Goal: Task Accomplishment & Management: Manage account settings

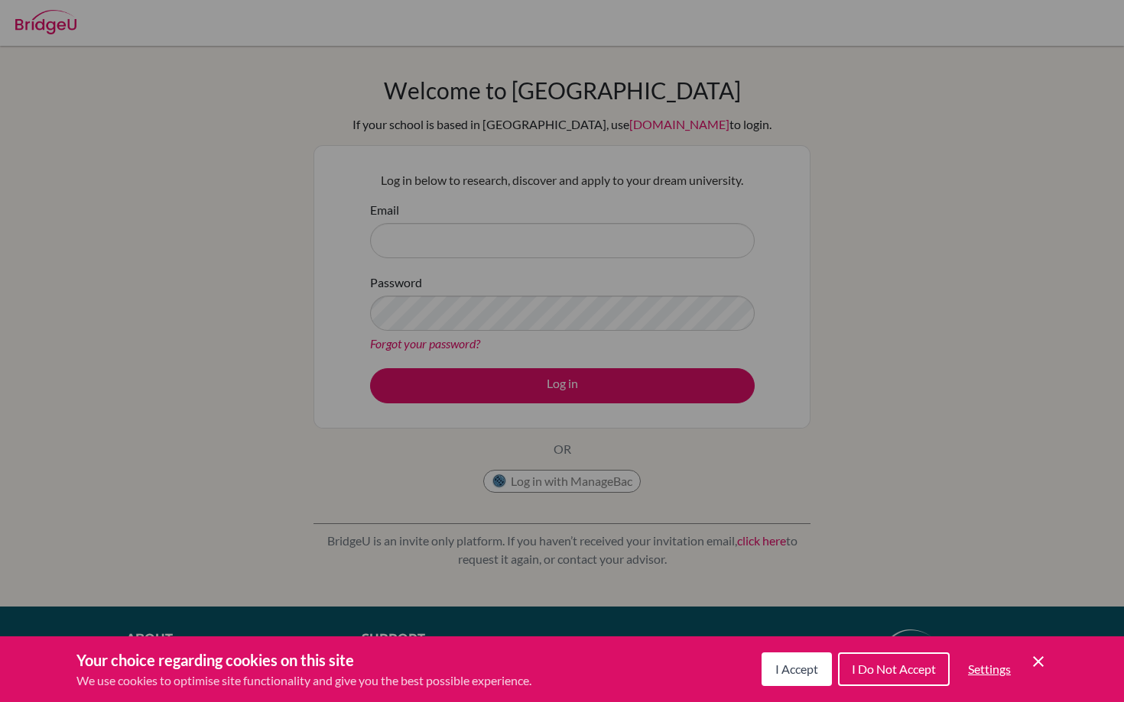
drag, startPoint x: 0, startPoint y: 0, endPoint x: 802, endPoint y: 685, distance: 1054.4
click at [802, 685] on button "I Accept" at bounding box center [796, 670] width 70 height 34
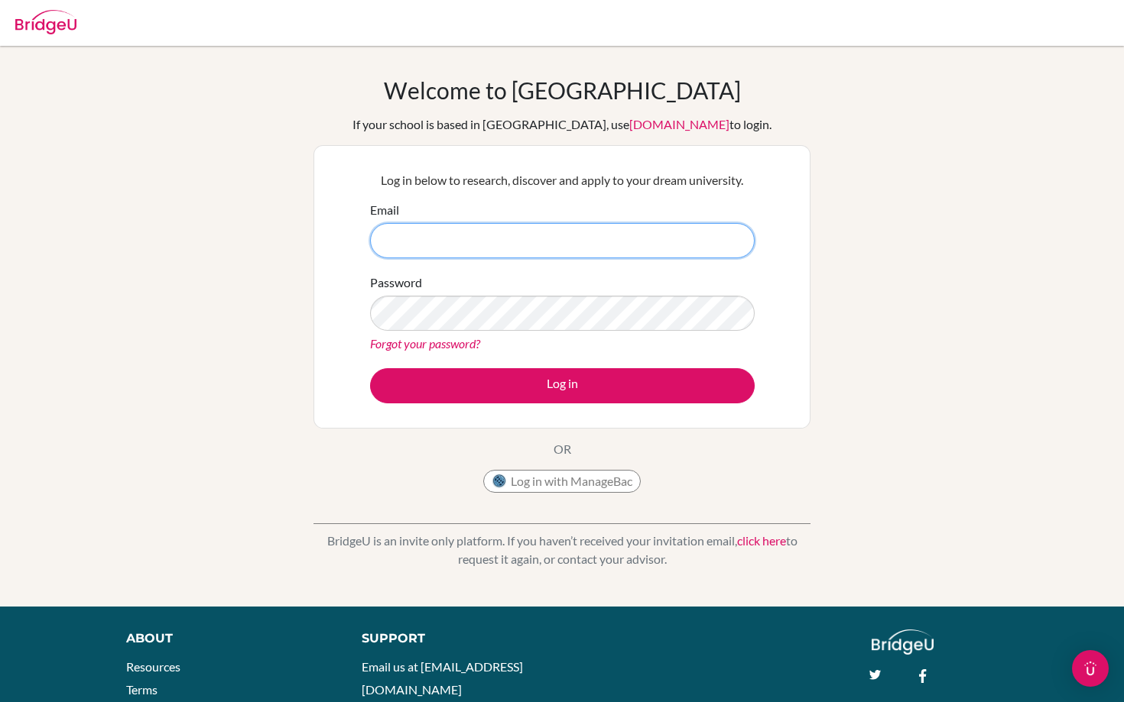
click at [507, 223] on input "Email" at bounding box center [562, 240] width 384 height 35
type input "[PERSON_NAME][EMAIL_ADDRESS][DOMAIN_NAME]"
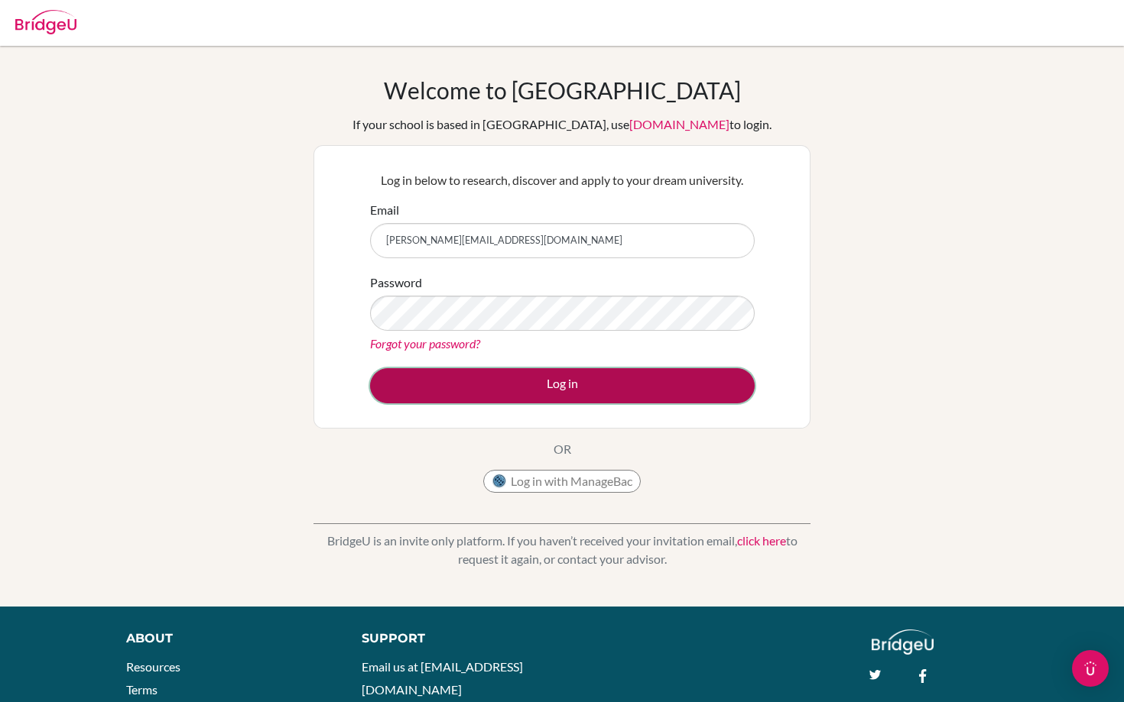
click at [468, 388] on button "Log in" at bounding box center [562, 385] width 384 height 35
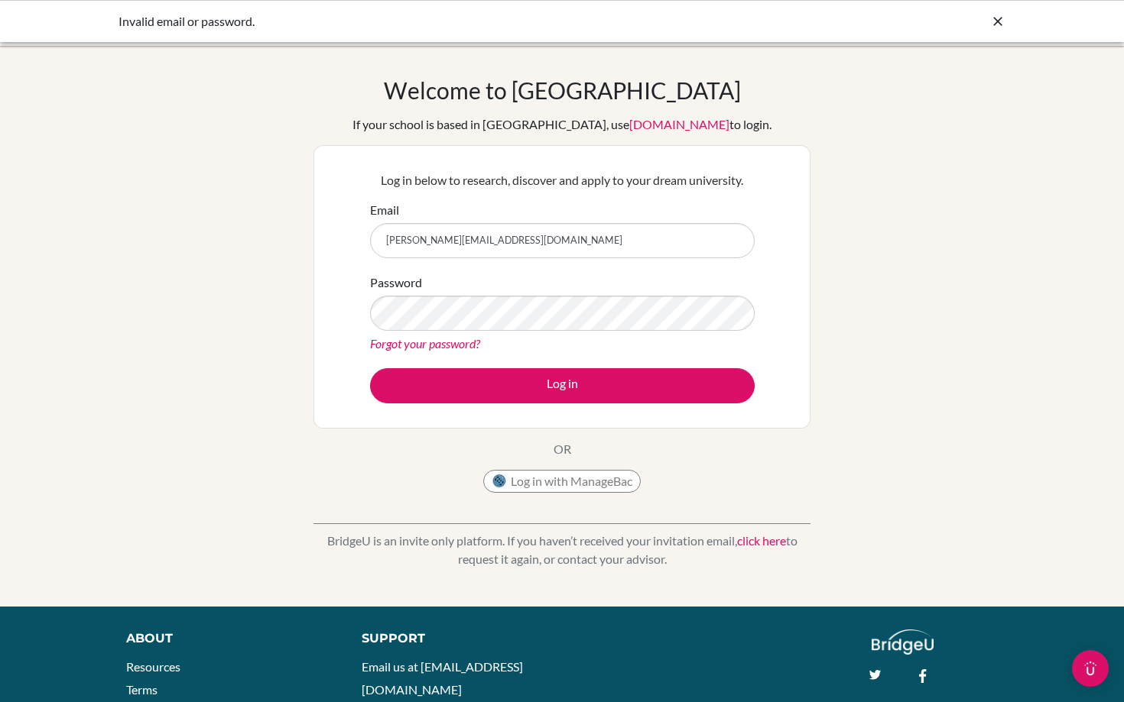
click at [421, 345] on link "Forgot your password?" at bounding box center [425, 343] width 110 height 15
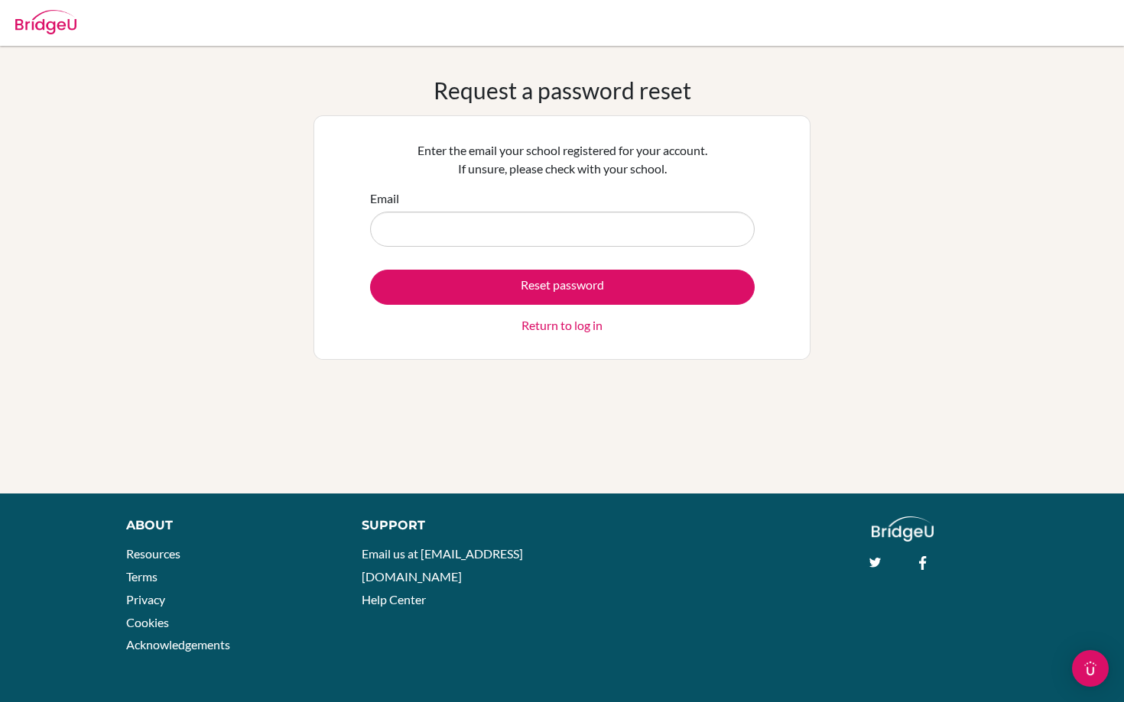
click at [447, 232] on input "Email" at bounding box center [562, 229] width 384 height 35
type input "vlad.tiba@ris.ae"
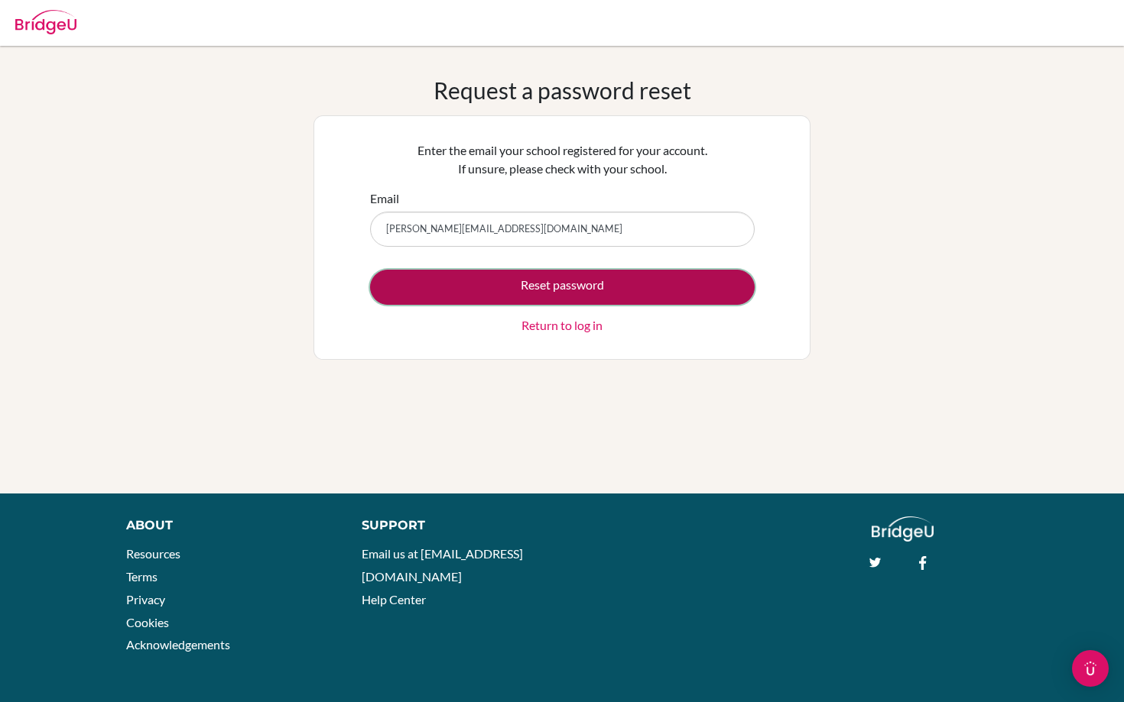
click at [486, 295] on button "Reset password" at bounding box center [562, 287] width 384 height 35
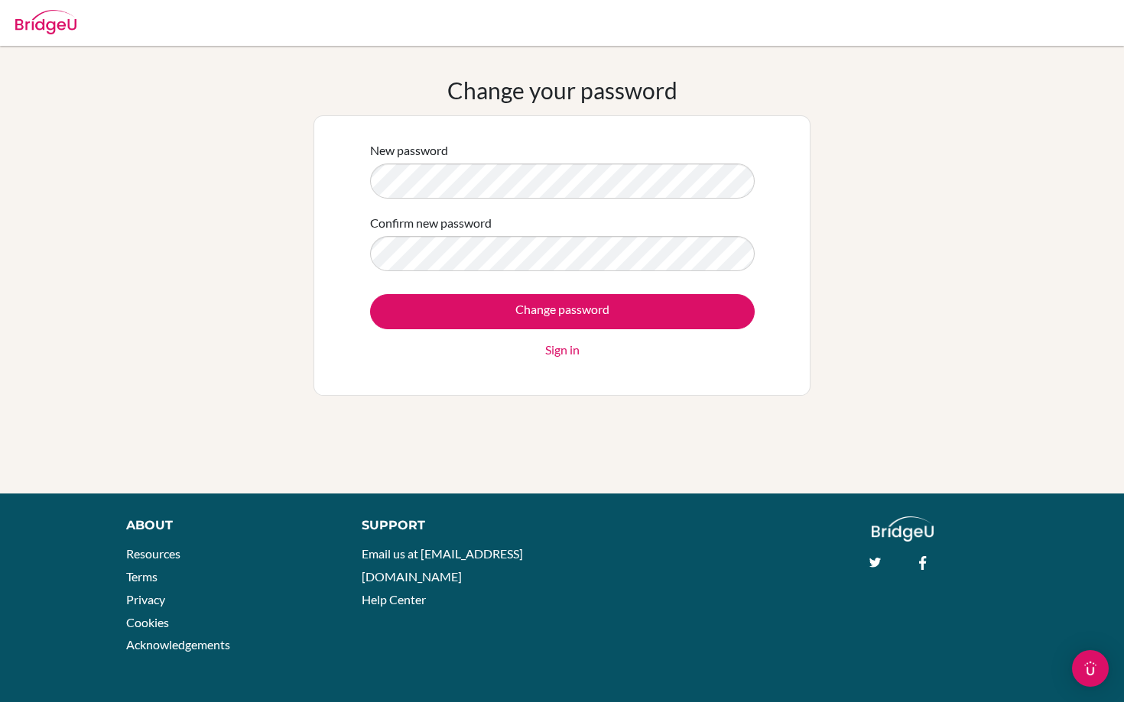
click at [559, 276] on form "New password Confirm new password Change password Sign in" at bounding box center [562, 250] width 384 height 218
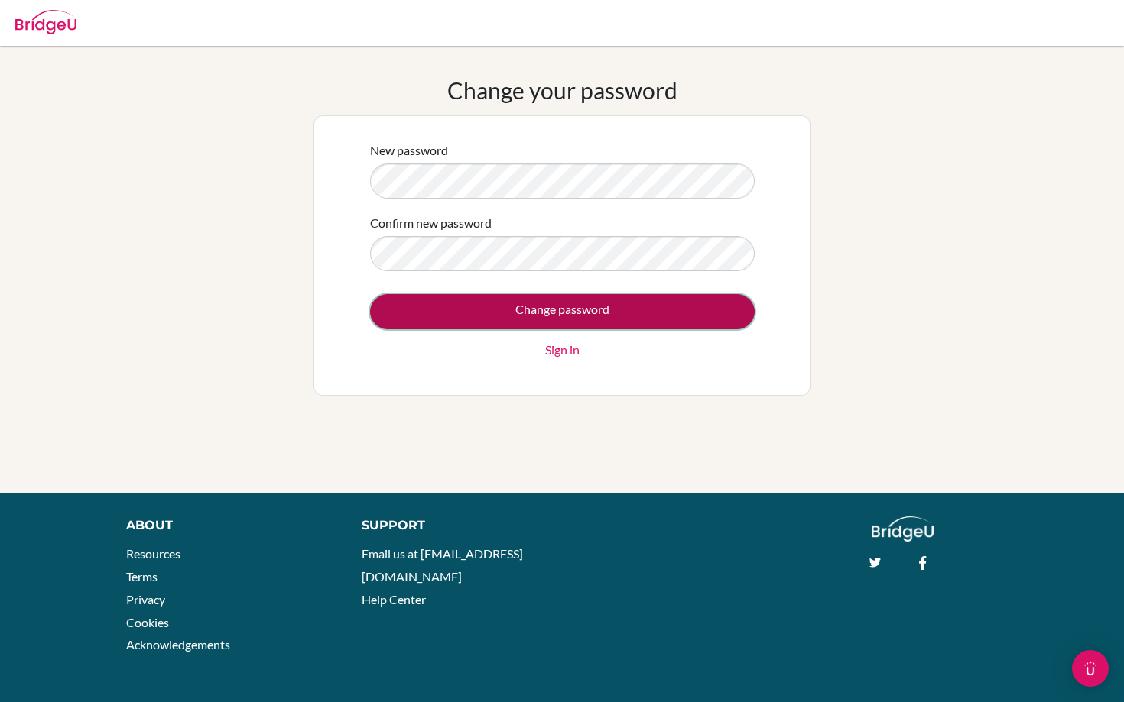
click at [531, 314] on input "Change password" at bounding box center [562, 311] width 384 height 35
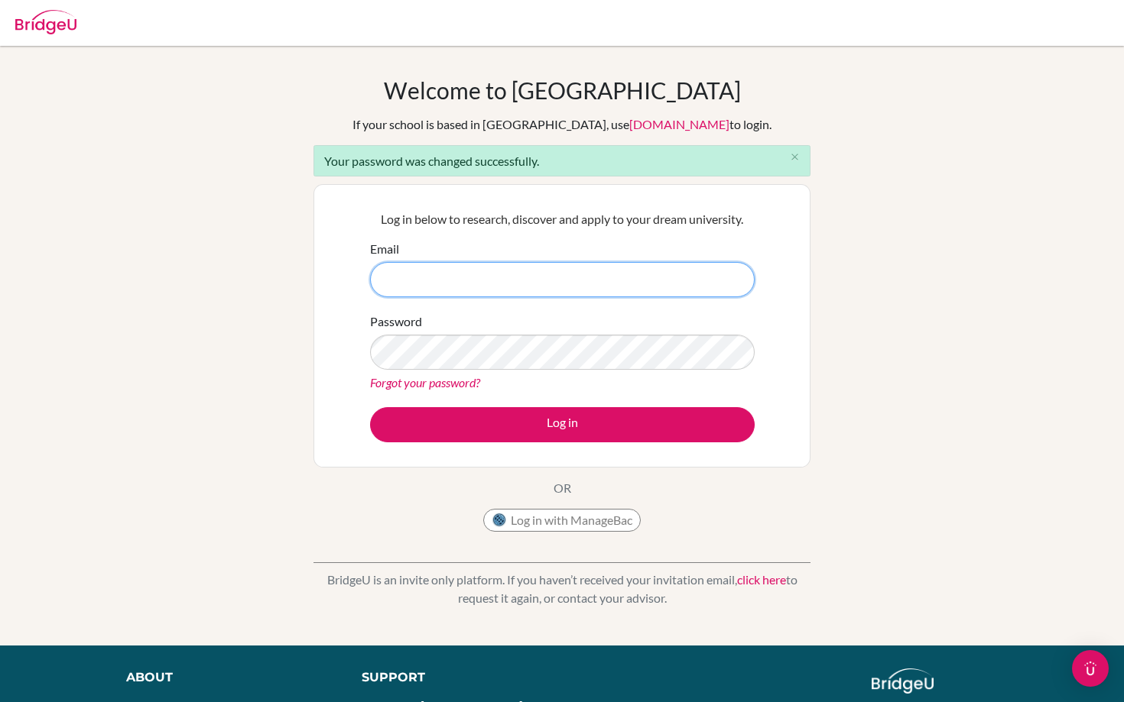
click at [530, 280] on input "Email" at bounding box center [562, 279] width 384 height 35
type input "[PERSON_NAME][EMAIL_ADDRESS][DOMAIN_NAME]"
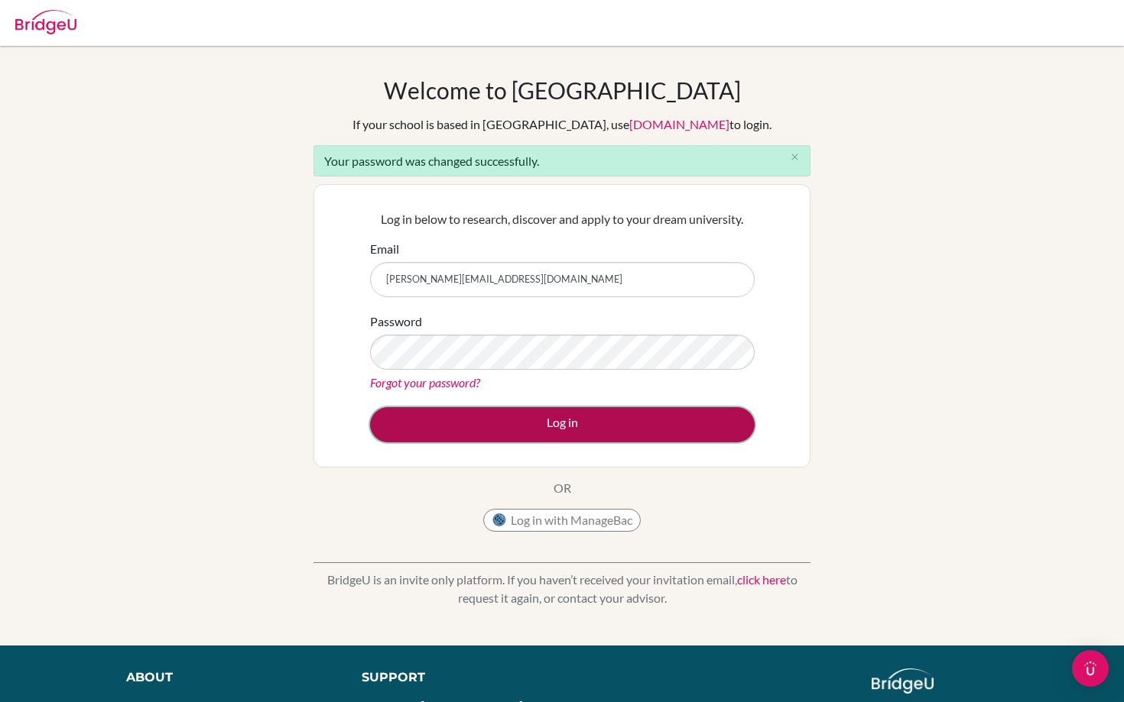
click at [472, 438] on button "Log in" at bounding box center [562, 424] width 384 height 35
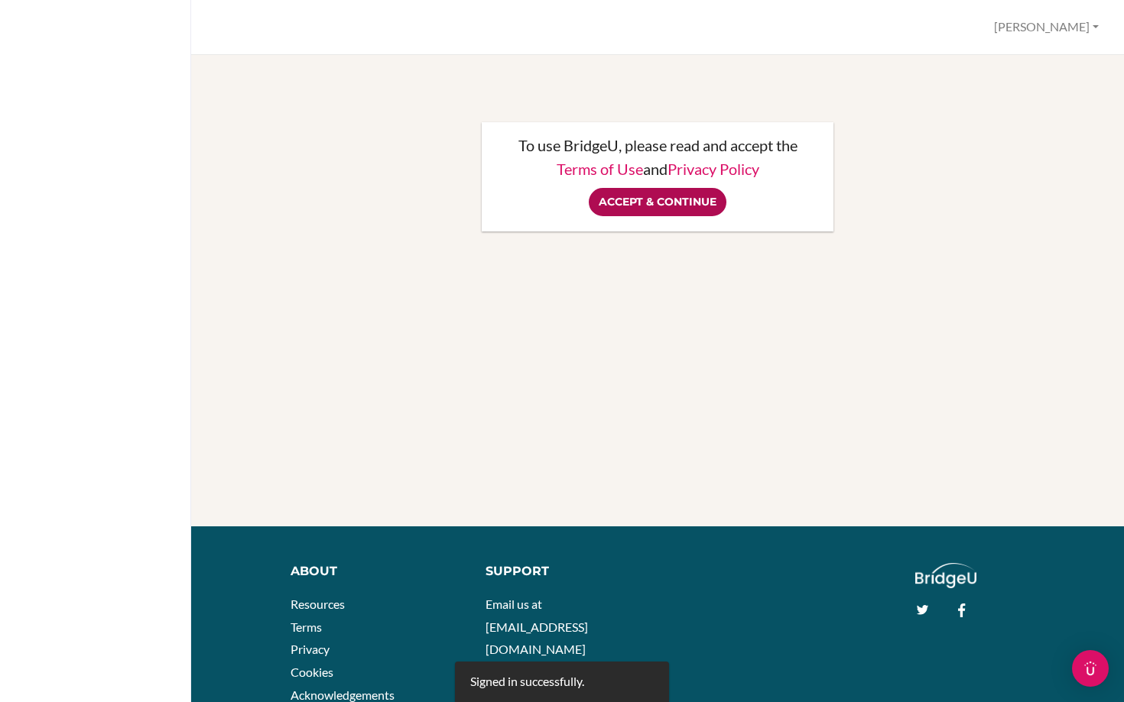
click at [671, 209] on input "Accept & Continue" at bounding box center [658, 202] width 138 height 28
